Goal: Obtain resource: Obtain resource

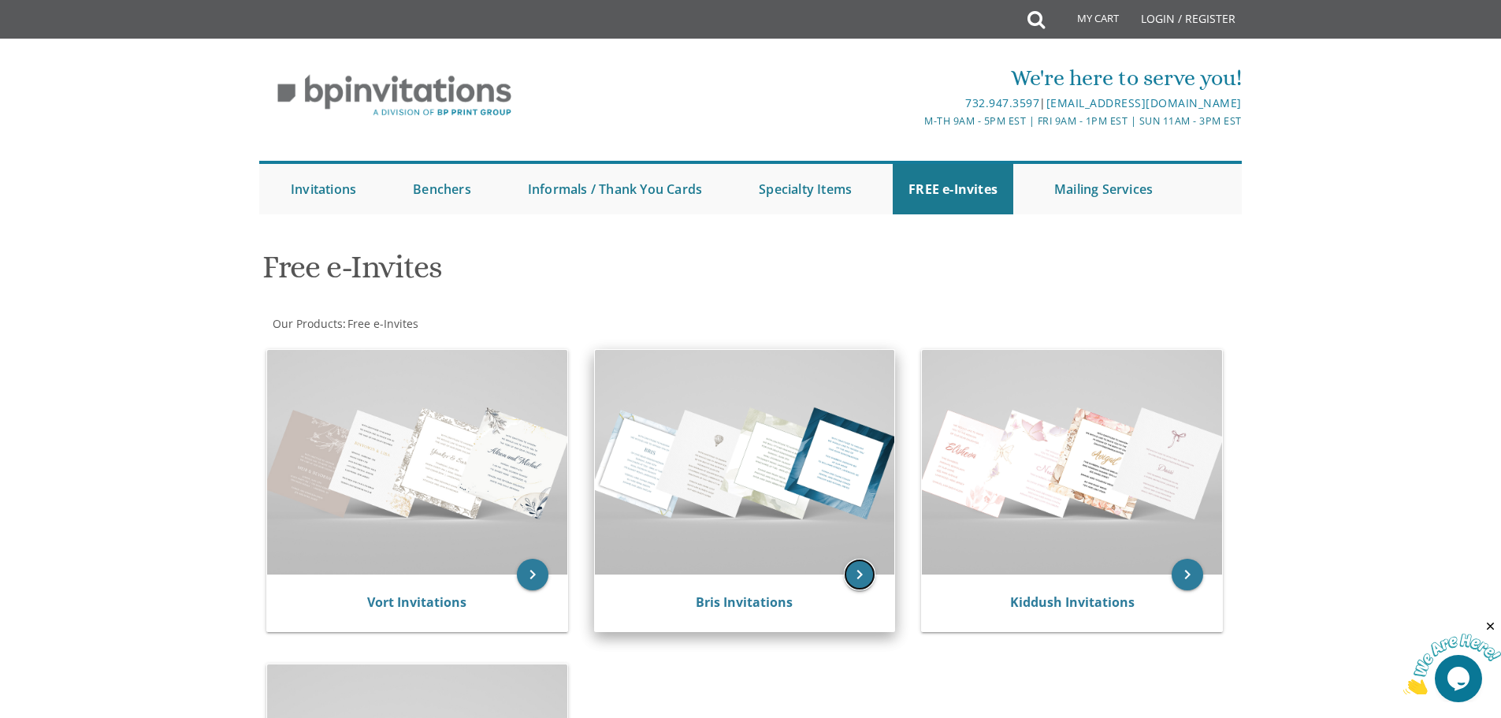
click at [874, 573] on icon "keyboard_arrow_right" at bounding box center [860, 574] width 32 height 32
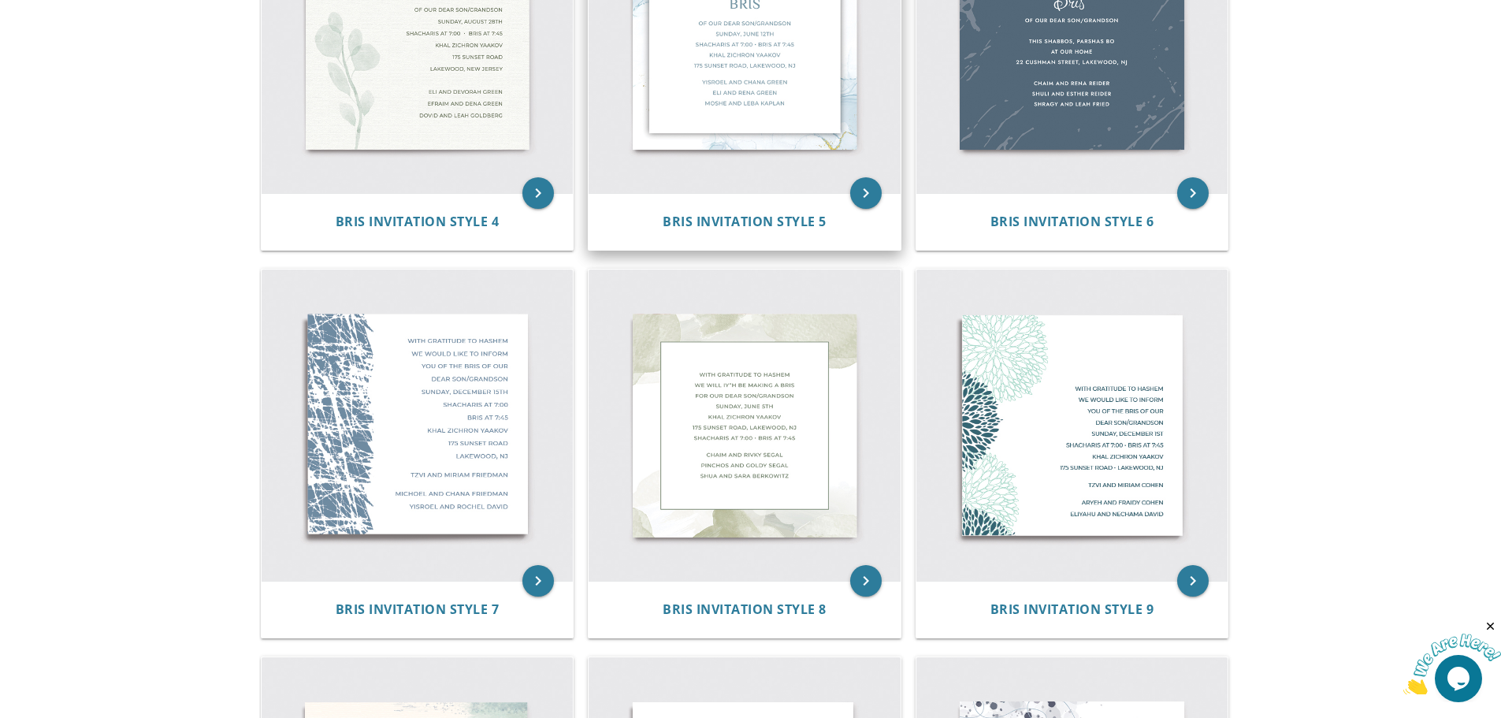
scroll to position [709, 0]
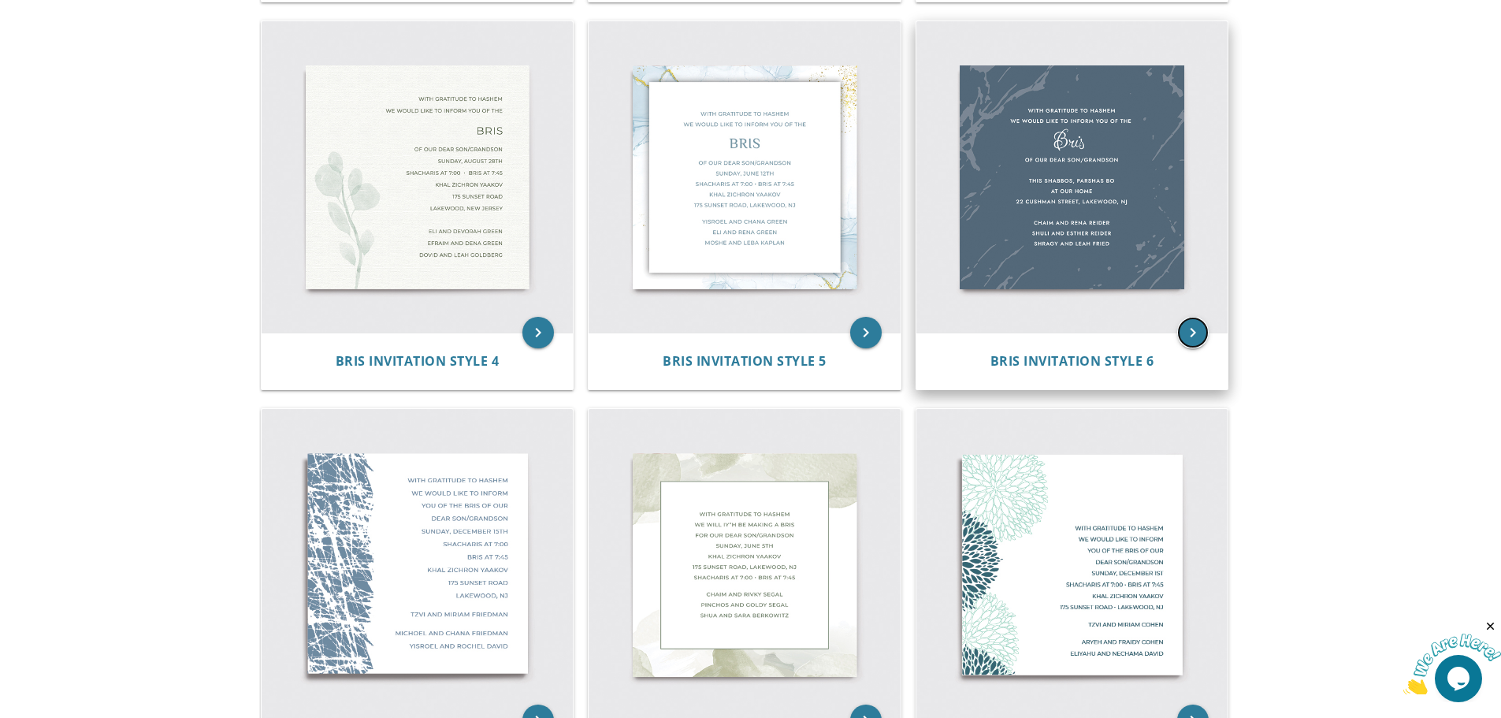
click at [1186, 340] on icon "keyboard_arrow_right" at bounding box center [1193, 333] width 32 height 32
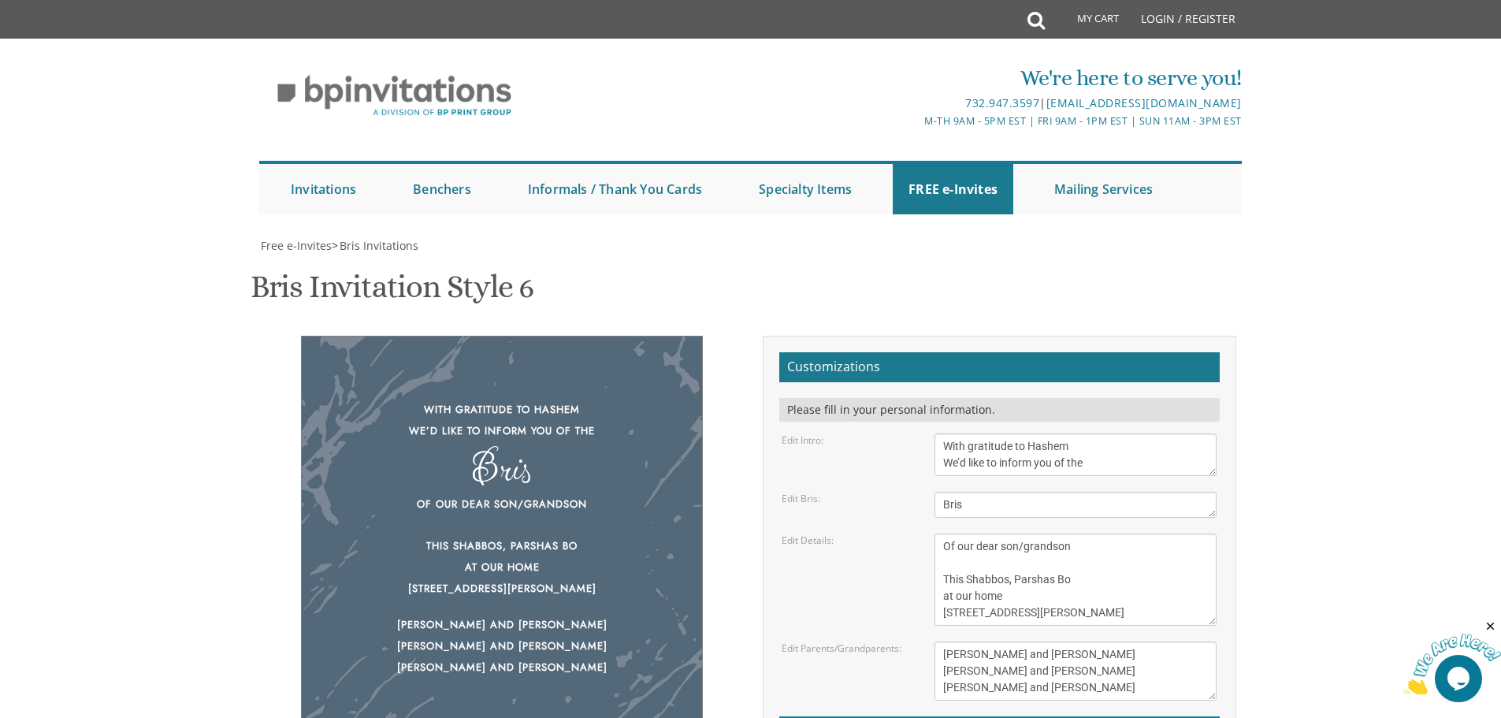
scroll to position [158, 0]
drag, startPoint x: 970, startPoint y: 349, endPoint x: 910, endPoint y: 347, distance: 59.9
click at [910, 492] on div "Edit Bris: Bris" at bounding box center [999, 505] width 458 height 26
paste textarea "שלום זכור"
type textarea "שלום זכור"
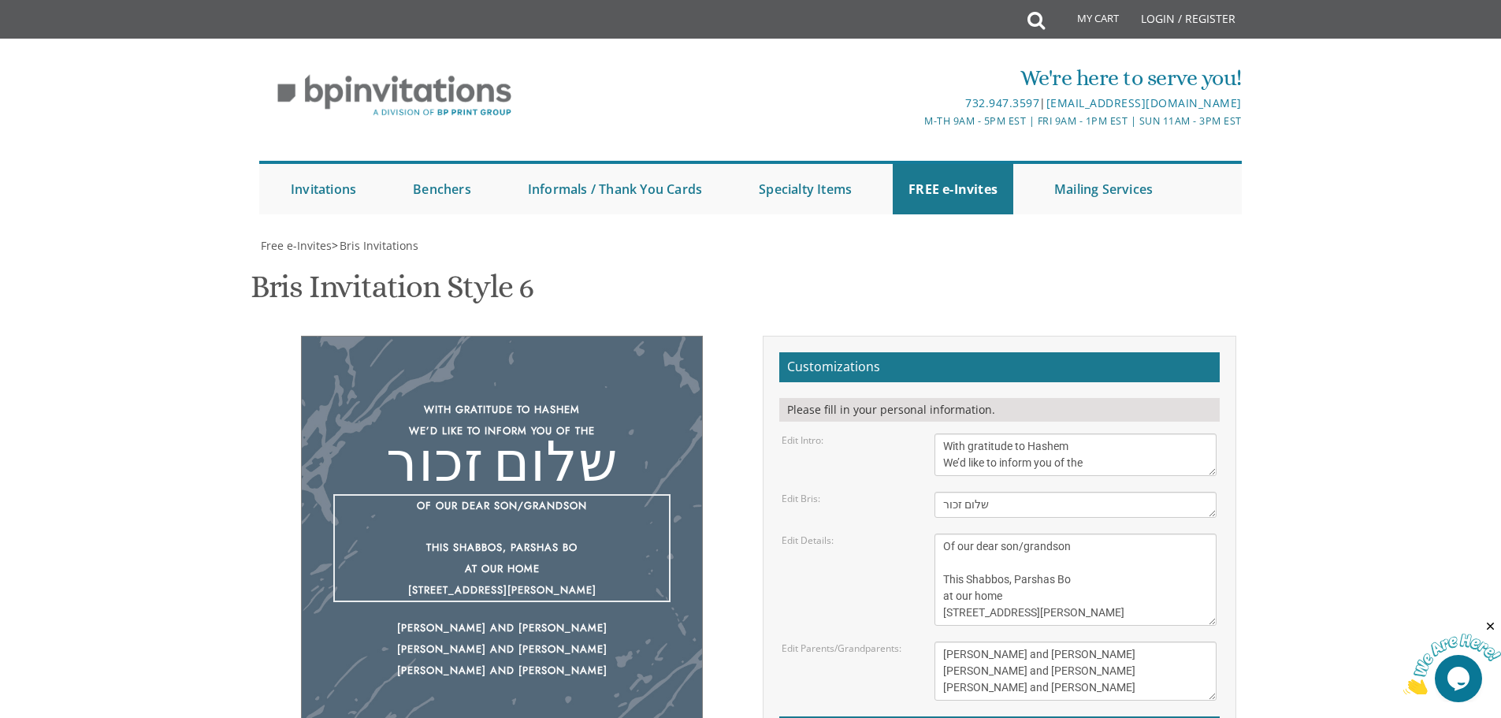
drag, startPoint x: 1015, startPoint y: 423, endPoint x: 1068, endPoint y: 423, distance: 53.6
click at [1068, 533] on textarea "Of our dear son/grandson This Shabbos, Parshas Bo at our home [STREET_ADDRESS][…" at bounding box center [1075, 579] width 282 height 92
paste textarea "פרשת האזינו"
drag, startPoint x: 955, startPoint y: 440, endPoint x: 1004, endPoint y: 438, distance: 48.9
click at [1004, 533] on textarea "Of our dear son/grandson This Shabbos, Parshas Bo at our home [STREET_ADDRESS][…" at bounding box center [1075, 579] width 282 height 92
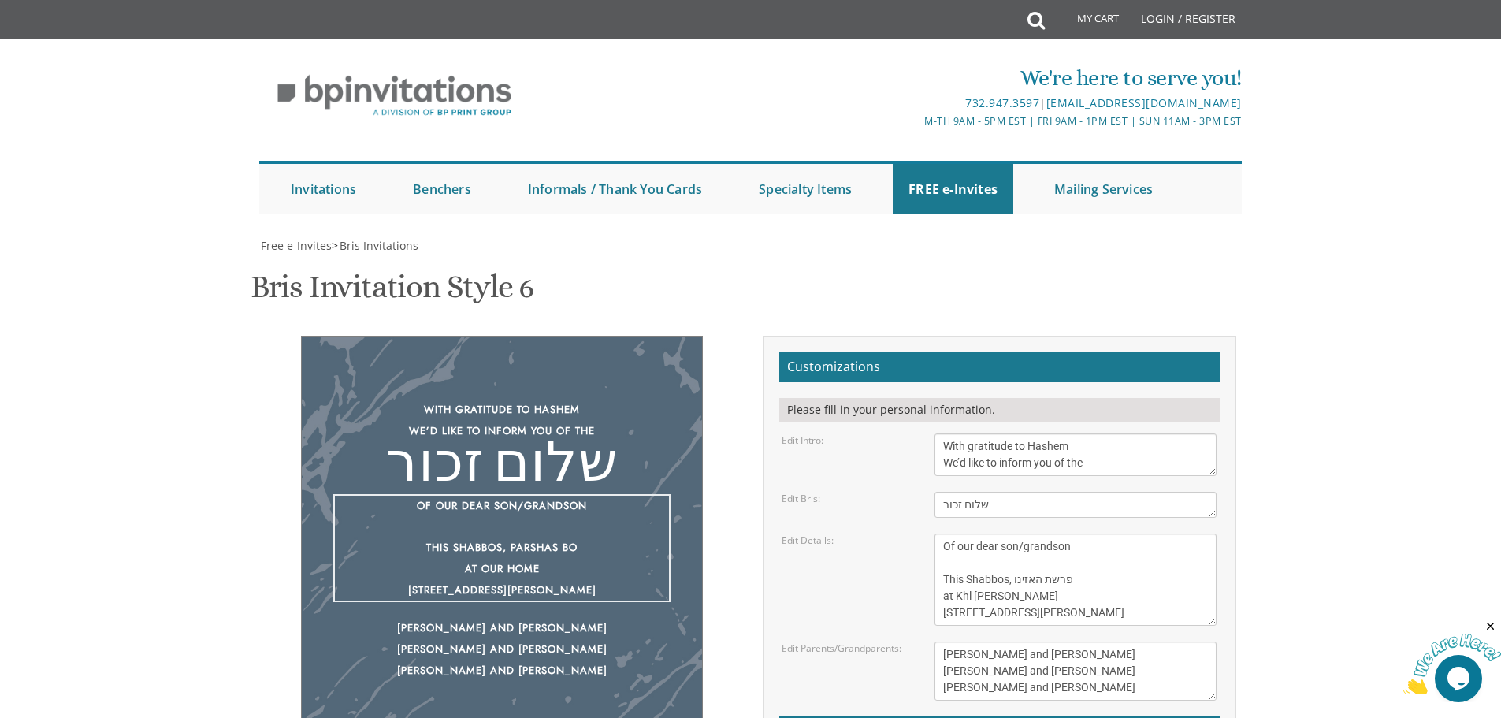
drag, startPoint x: 1105, startPoint y: 452, endPoint x: 941, endPoint y: 456, distance: 163.9
click at [941, 533] on textarea "Of our dear son/grandson This Shabbos, Parshas Bo at our home [STREET_ADDRESS][…" at bounding box center [1075, 579] width 282 height 92
type textarea "Of our dear son/grandson This Shabbos, פרשת האזינו at Khl [PERSON_NAME] $5 Pitn…"
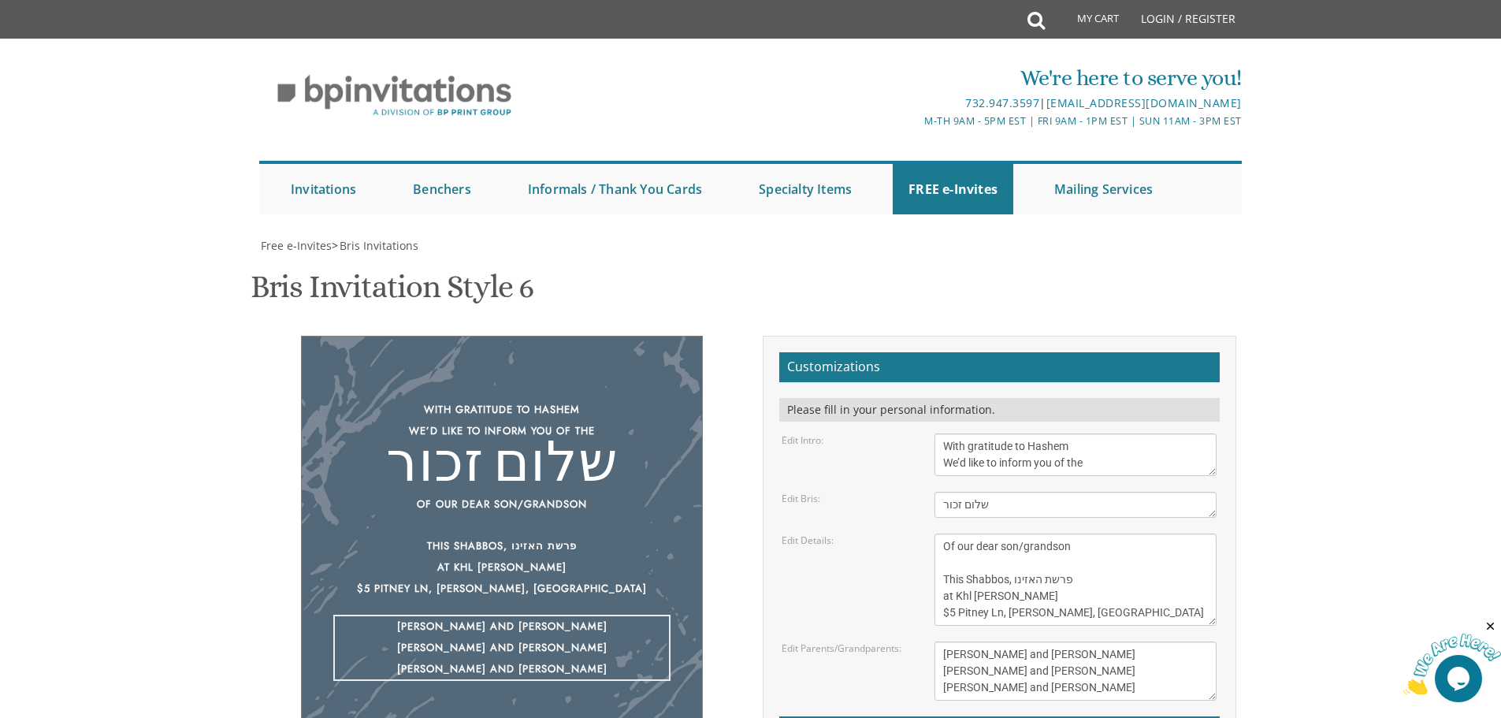
drag, startPoint x: 1059, startPoint y: 458, endPoint x: 940, endPoint y: 422, distance: 124.3
click at [940, 641] on textarea "[PERSON_NAME] and [PERSON_NAME] [PERSON_NAME] and [PERSON_NAME] [PERSON_NAME] a…" at bounding box center [1075, 670] width 282 height 59
type textarea "Ari And [PERSON_NAME]"
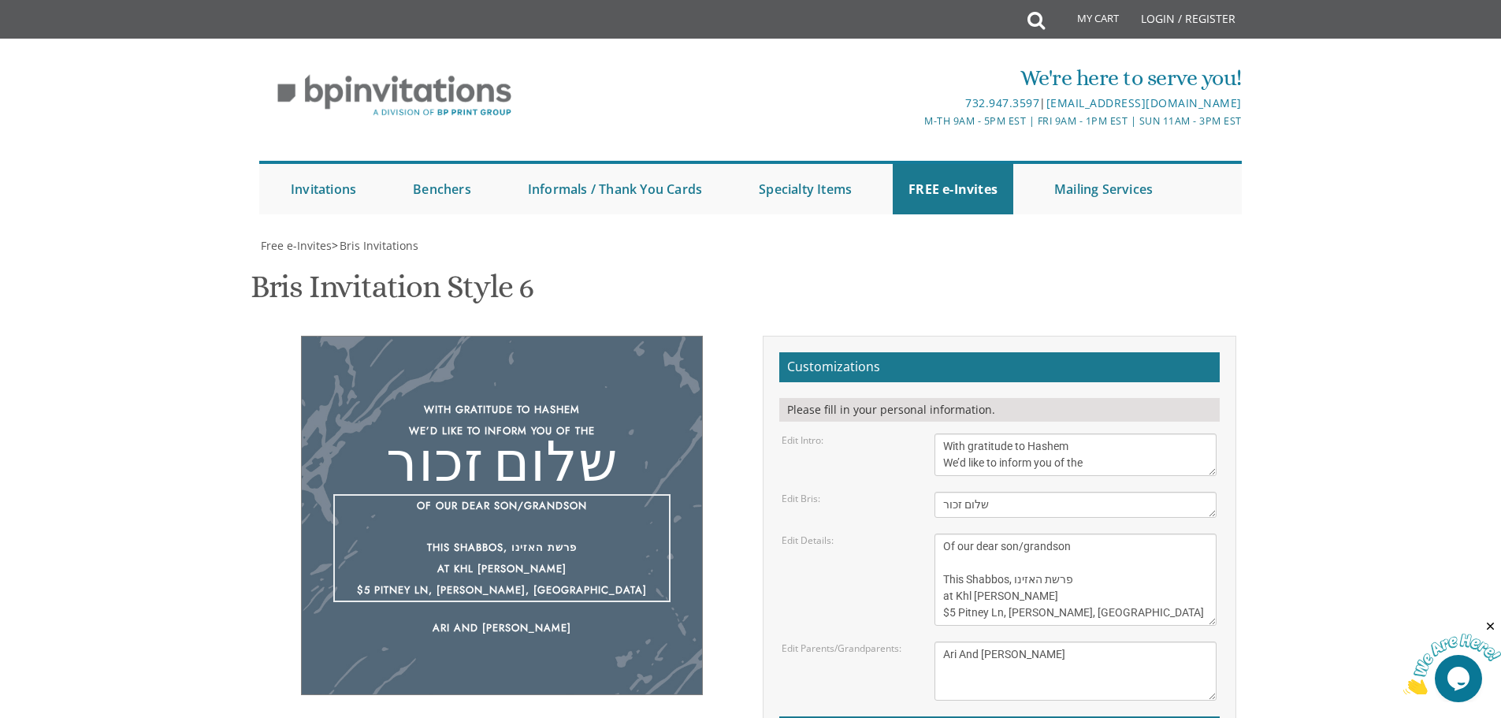
click at [949, 533] on textarea "Of our dear son/grandson This Shabbos, Parshas Bo at our home [STREET_ADDRESS][…" at bounding box center [1075, 579] width 282 height 92
click at [968, 533] on textarea "Of our dear son/grandson This Shabbos, Parshas Bo at our home [STREET_ADDRESS][…" at bounding box center [1075, 579] width 282 height 92
click at [1048, 533] on textarea "Of our dear son/grandson This Shabbos, Parshas Bo at our home [STREET_ADDRESS][…" at bounding box center [1075, 579] width 282 height 92
click at [970, 533] on textarea "Of our dear son/grandson This Shabbos, Parshas Bo at our home [STREET_ADDRESS][…" at bounding box center [1075, 579] width 282 height 92
drag, startPoint x: 978, startPoint y: 360, endPoint x: 956, endPoint y: 362, distance: 22.1
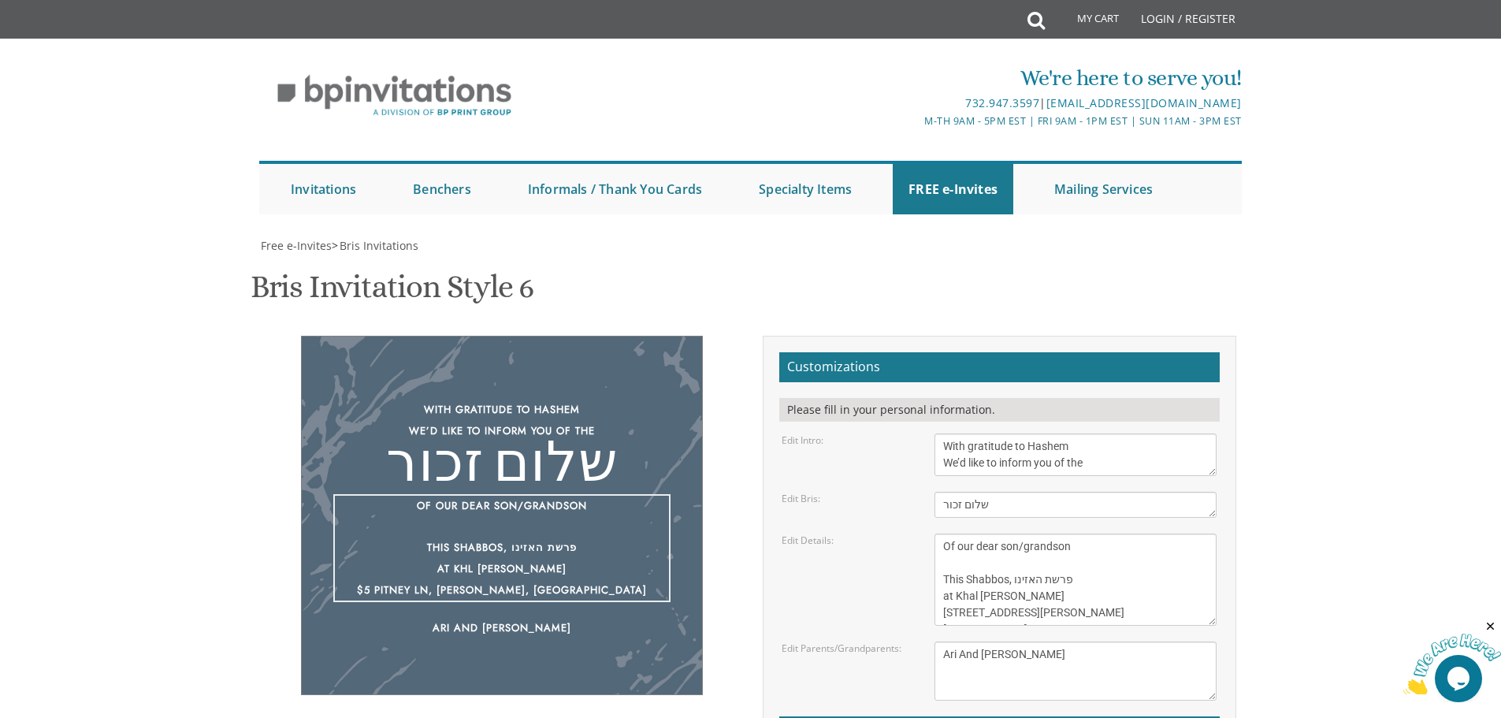
click at [956, 533] on textarea "Of our dear son/grandson This Shabbos, Parshas Bo at our home [STREET_ADDRESS][…" at bounding box center [1075, 579] width 282 height 92
drag, startPoint x: 1016, startPoint y: 359, endPoint x: 958, endPoint y: 365, distance: 58.6
click at [958, 533] on textarea "Of our dear son/grandson This Shabbos, Parshas Bo at our home [STREET_ADDRESS][…" at bounding box center [1075, 579] width 282 height 92
type textarea "Of our dear son/grandson This Shabbos, פרשת האזינו at [GEOGRAPHIC_DATA][PERSON_…"
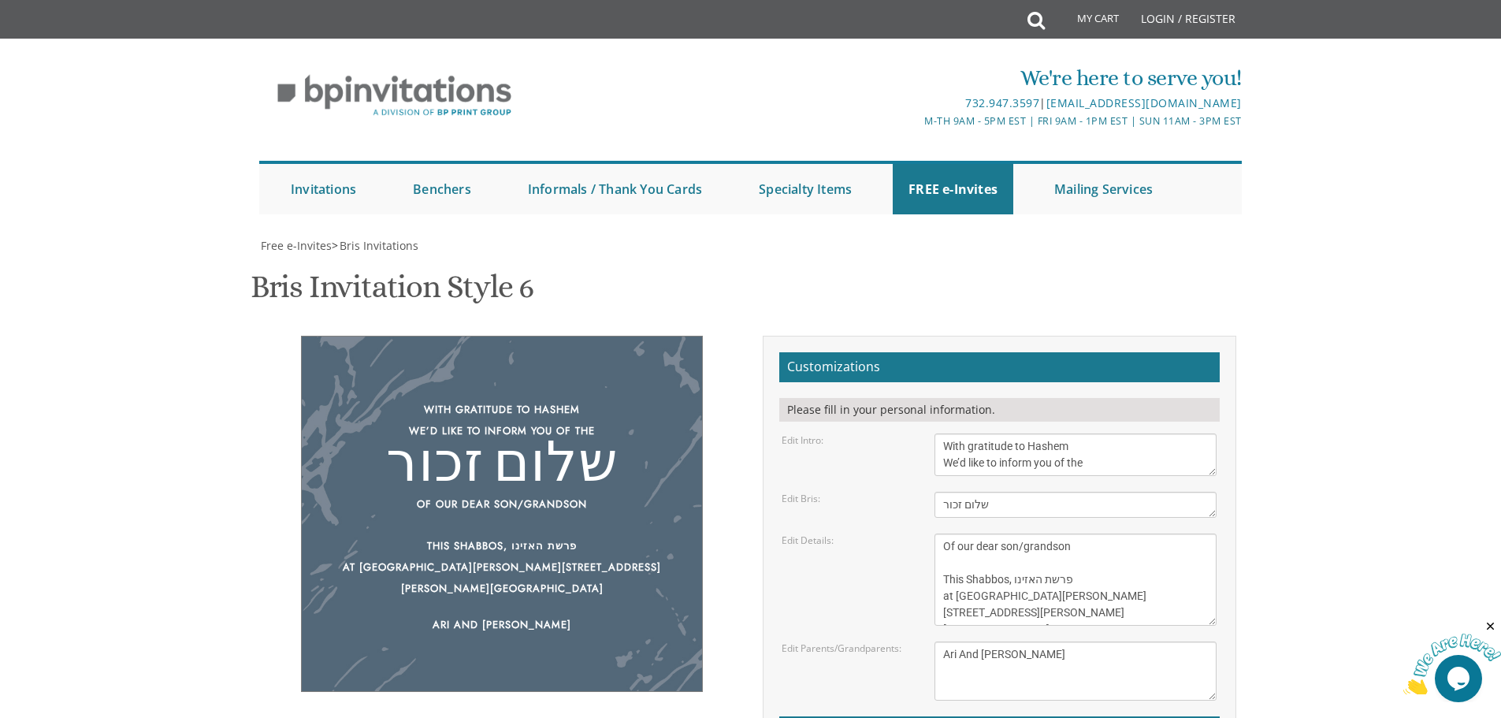
type input "[EMAIL_ADDRESS][DOMAIN_NAME]"
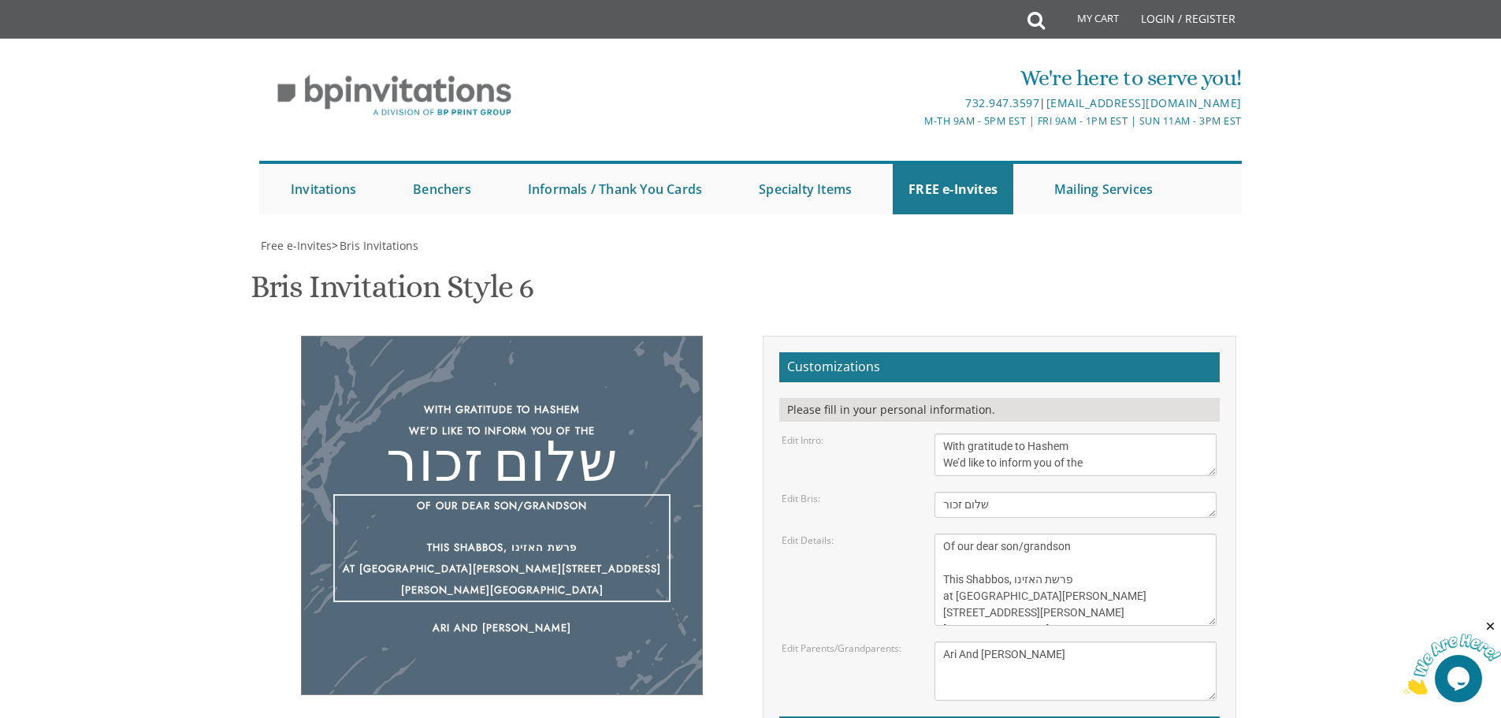
drag, startPoint x: 983, startPoint y: 282, endPoint x: 1014, endPoint y: 284, distance: 30.8
click at [1014, 533] on textarea "Of our dear son/grandson This Shabbos, Parshas Bo at our home [STREET_ADDRESS][…" at bounding box center [1075, 579] width 282 height 92
type textarea "Of our dear son/grandson This Shabbos, פרשת האזינו at K'[PERSON_NAME] [PERSON_N…"
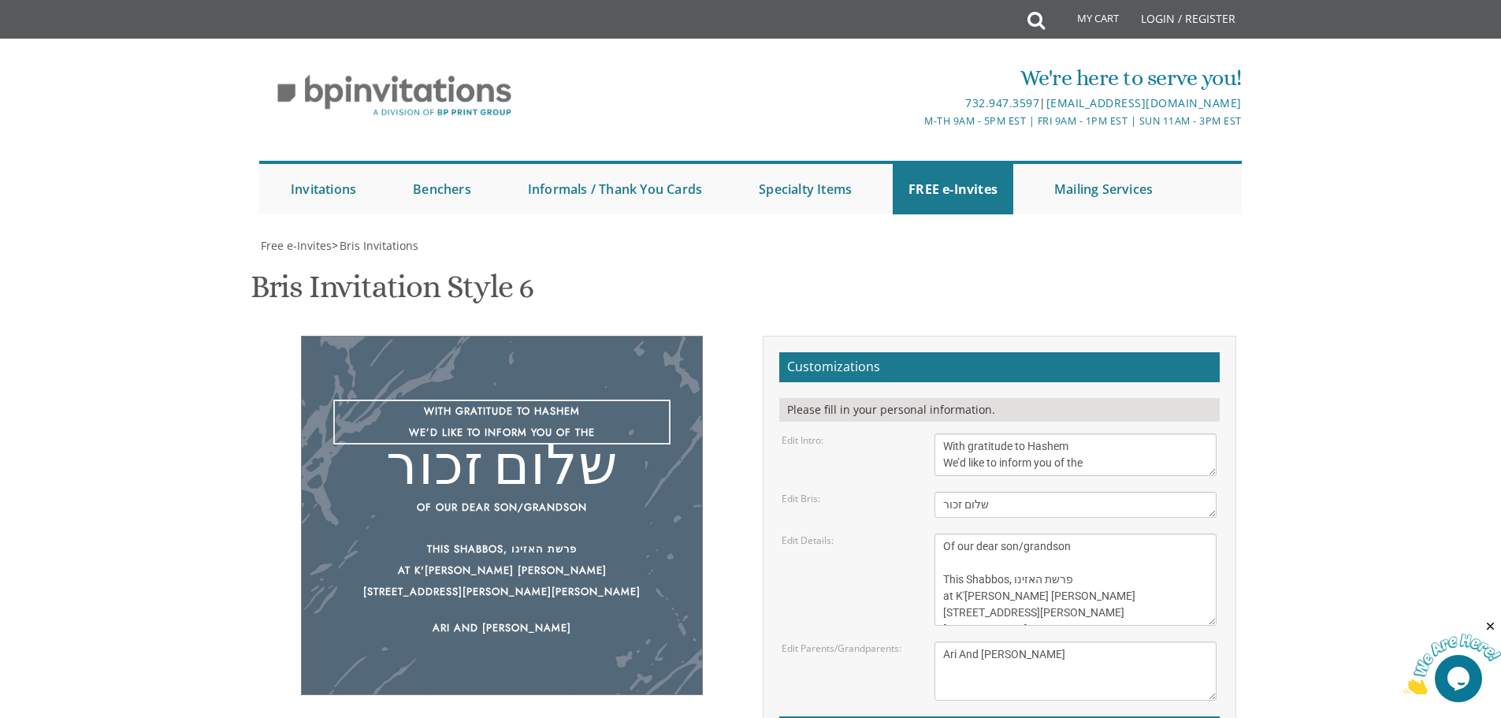
drag, startPoint x: 1037, startPoint y: 150, endPoint x: 1005, endPoint y: 150, distance: 31.5
click at [1005, 433] on textarea "With gratitude to Hashem We’d like to inform you of the" at bounding box center [1075, 454] width 282 height 43
click at [1060, 433] on textarea "With gratitude to Hashem We’d like to inform you of the" at bounding box center [1075, 454] width 282 height 43
click at [1056, 433] on textarea "With gratitude to Hashem We’d like to inform you of the" at bounding box center [1075, 454] width 282 height 43
type textarea "With gratitude to Hashem We’d like to invite you to the"
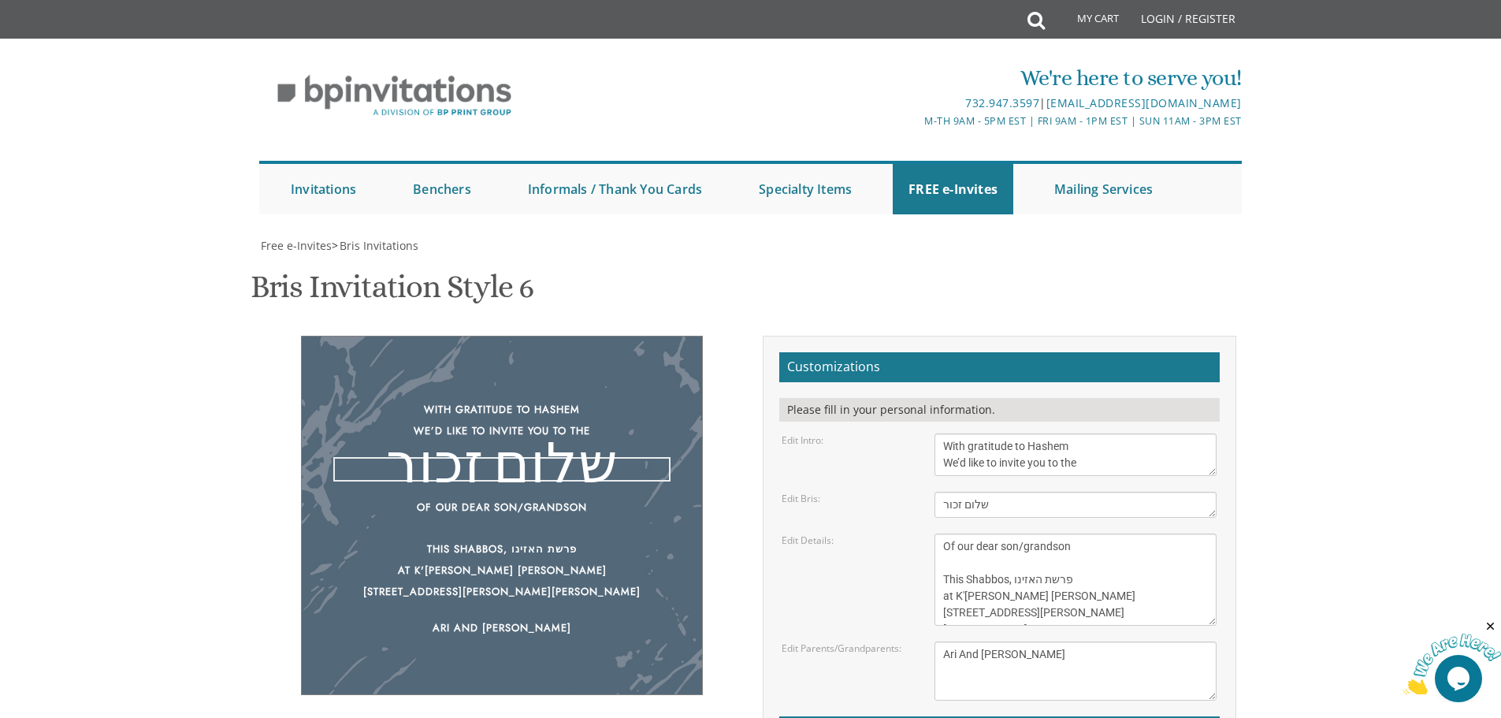
drag, startPoint x: 999, startPoint y: 196, endPoint x: 939, endPoint y: 197, distance: 59.9
click at [939, 492] on textarea "Bris" at bounding box center [1075, 505] width 282 height 26
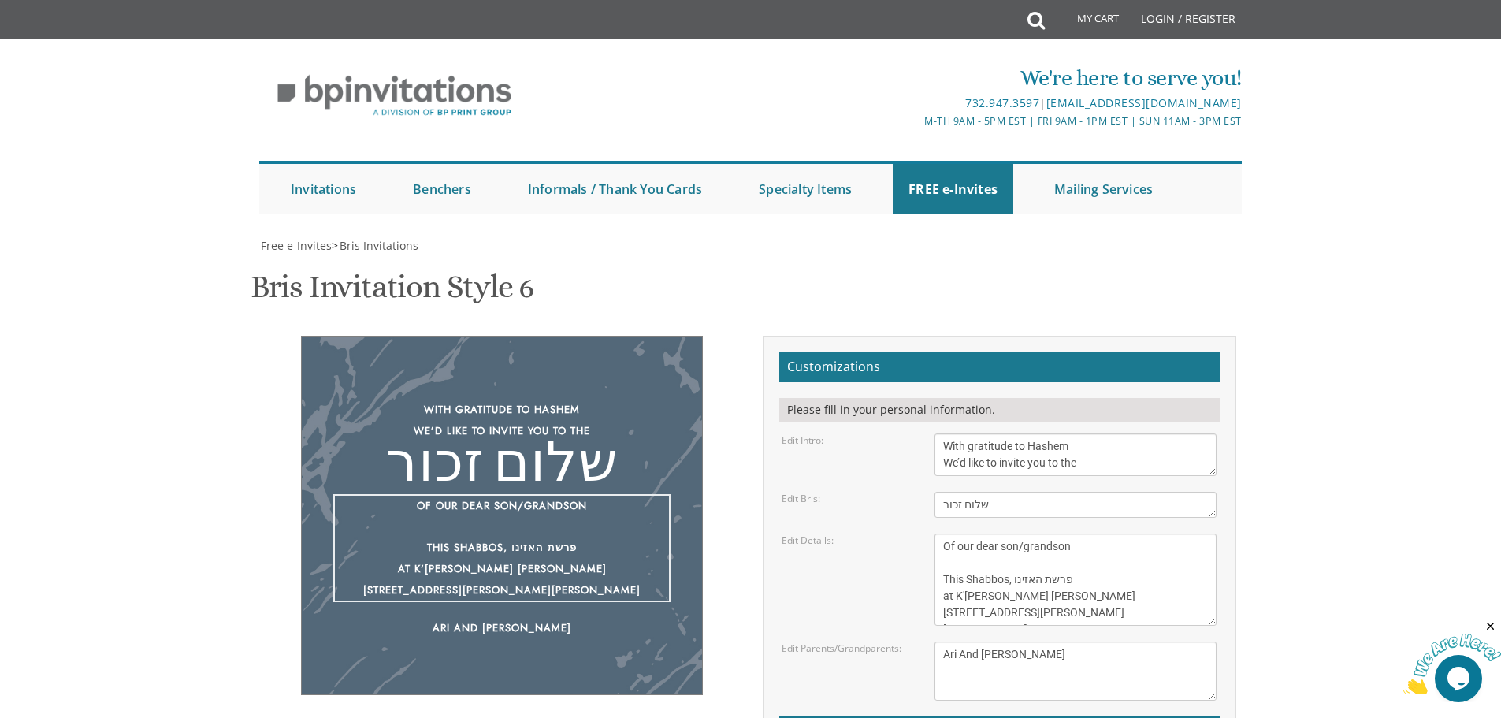
drag, startPoint x: 1081, startPoint y: 236, endPoint x: 950, endPoint y: 239, distance: 130.8
click at [950, 533] on textarea "Of our dear son/grandson This Shabbos, Parshas Bo at our home [STREET_ADDRESS][…" at bounding box center [1075, 579] width 282 height 92
drag, startPoint x: 1078, startPoint y: 267, endPoint x: 940, endPoint y: 254, distance: 138.5
click at [940, 533] on textarea "Of our dear son/grandson This Shabbos, Parshas Bo at our home [STREET_ADDRESS][…" at bounding box center [1075, 579] width 282 height 92
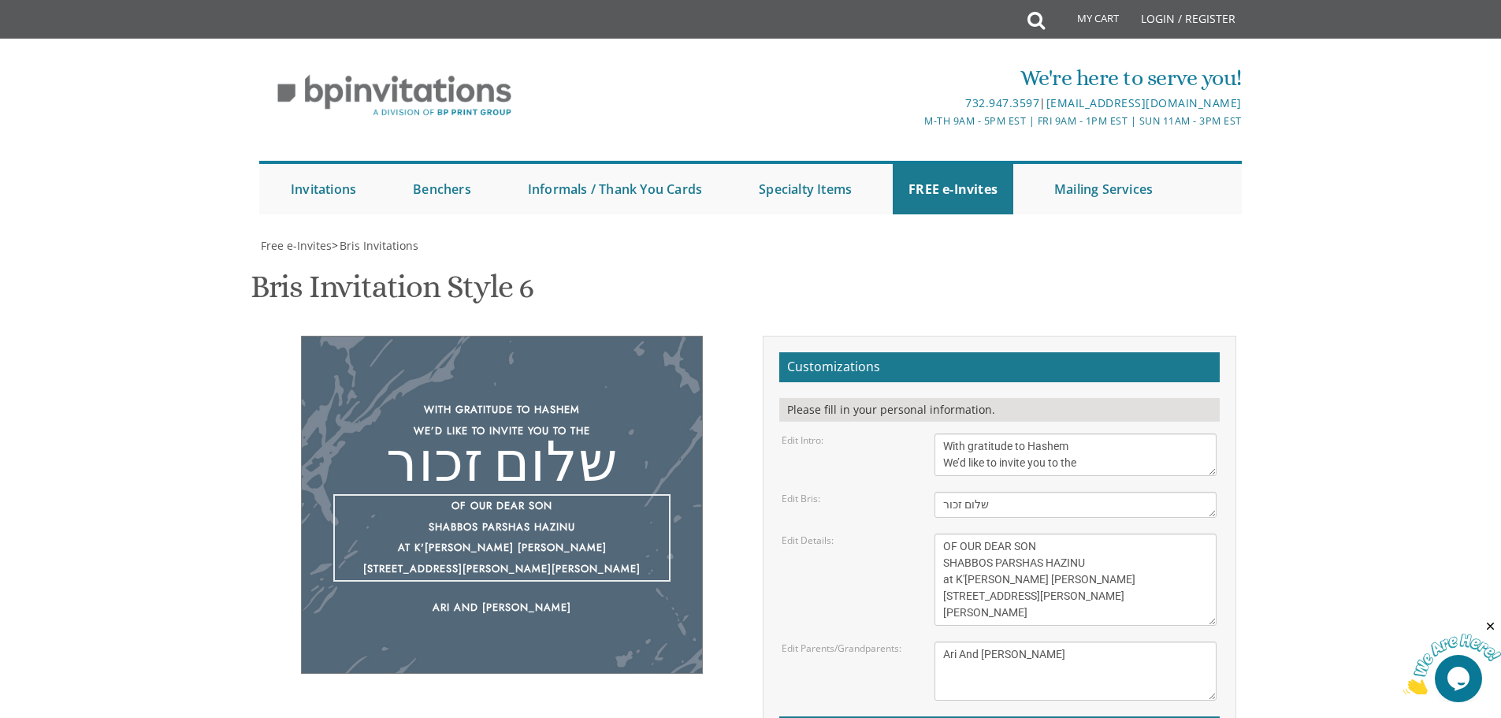
click at [1051, 533] on textarea "Of our dear son/grandson This Shabbos, Parshas Bo at our home [STREET_ADDRESS][…" at bounding box center [1075, 579] width 282 height 92
click at [957, 533] on textarea "Of our dear son/grandson This Shabbos, Parshas Bo at our home [STREET_ADDRESS][…" at bounding box center [1075, 579] width 282 height 92
drag, startPoint x: 1042, startPoint y: 268, endPoint x: 958, endPoint y: 268, distance: 84.3
click at [958, 533] on textarea "Of our dear son/grandson This Shabbos, Parshas Bo at our home [STREET_ADDRESS][…" at bounding box center [1075, 579] width 282 height 92
drag, startPoint x: 1045, startPoint y: 284, endPoint x: 962, endPoint y: 288, distance: 83.6
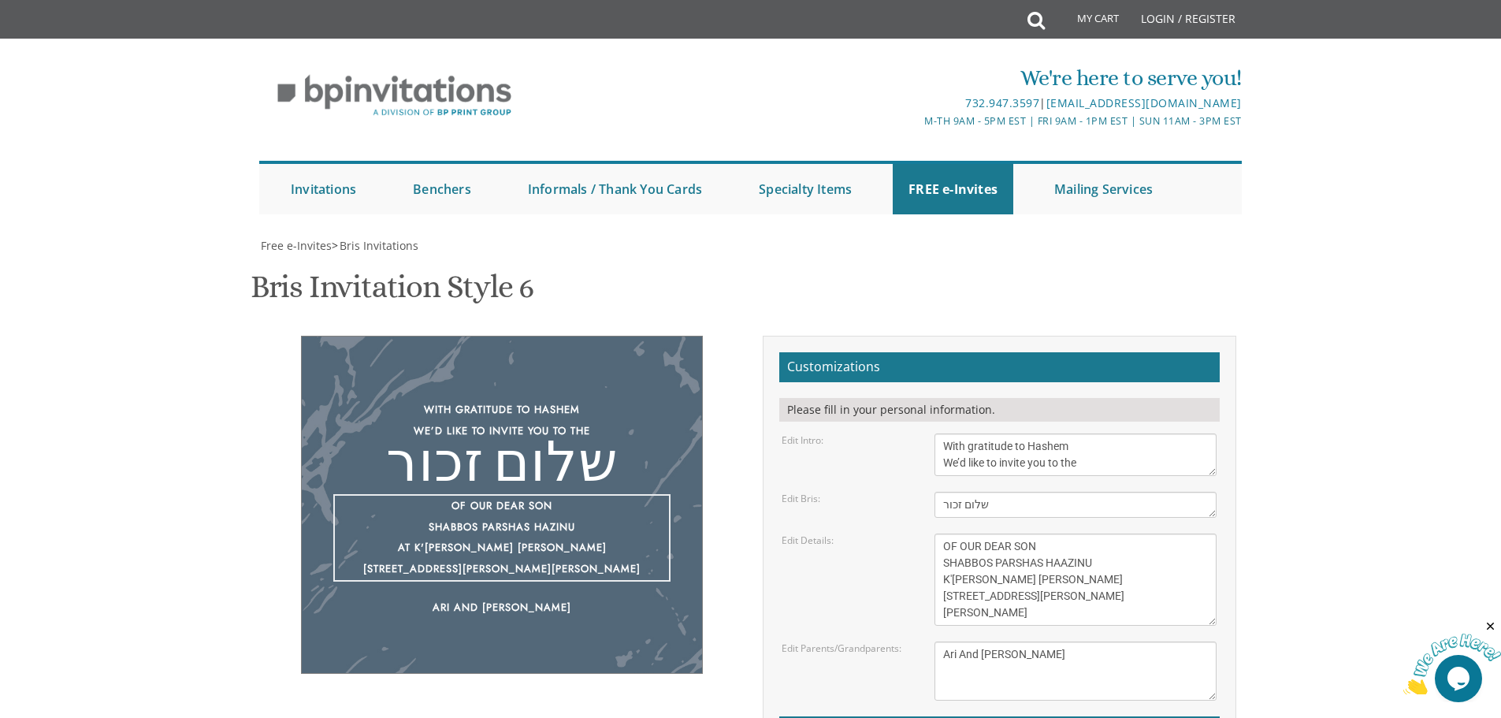
click at [962, 533] on textarea "Of our dear son/grandson This Shabbos, Parshas Bo at our home [STREET_ADDRESS][…" at bounding box center [1075, 579] width 282 height 92
click at [1013, 533] on textarea "Of our dear son/grandson This Shabbos, Parshas Bo at our home [STREET_ADDRESS][…" at bounding box center [1075, 579] width 282 height 92
type textarea "OF OUR DEAR SON SHABBOS PARSHAS HAAZINU K'[PERSON_NAME] [PERSON_NAME] [STREET_A…"
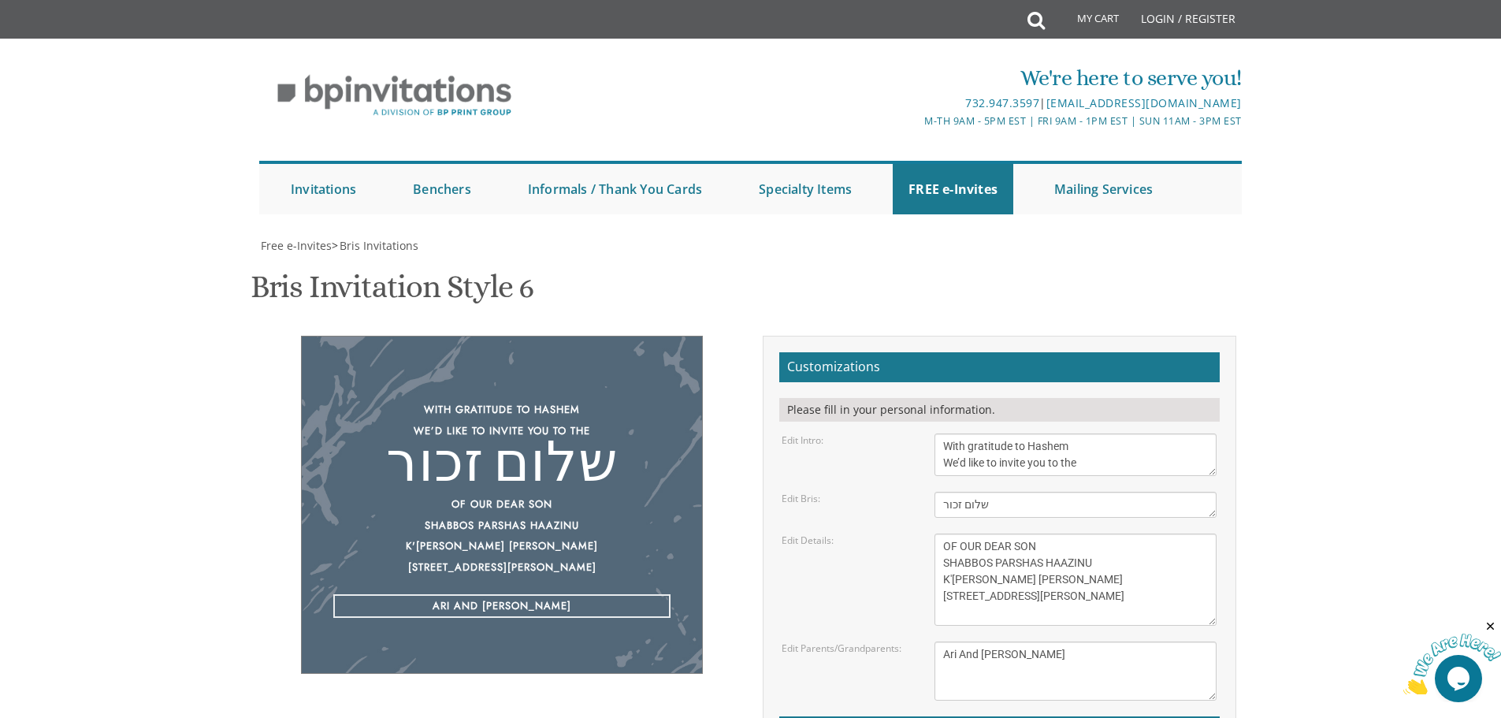
drag, startPoint x: 1071, startPoint y: 340, endPoint x: 928, endPoint y: 344, distance: 142.7
click at [928, 641] on div "[PERSON_NAME] and [PERSON_NAME] [PERSON_NAME] and [PERSON_NAME] [PERSON_NAME] a…" at bounding box center [1075, 670] width 306 height 59
type textarea "ARI & [PERSON_NAME]"
